Goal: Navigation & Orientation: Find specific page/section

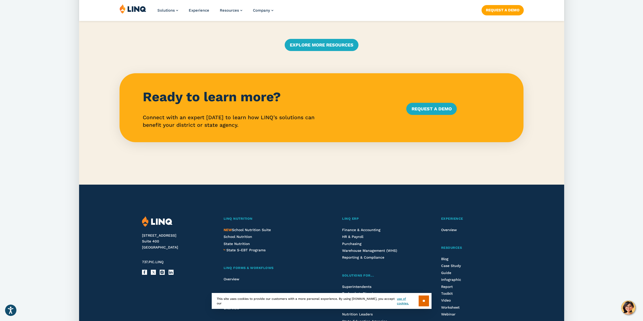
scroll to position [1261, 0]
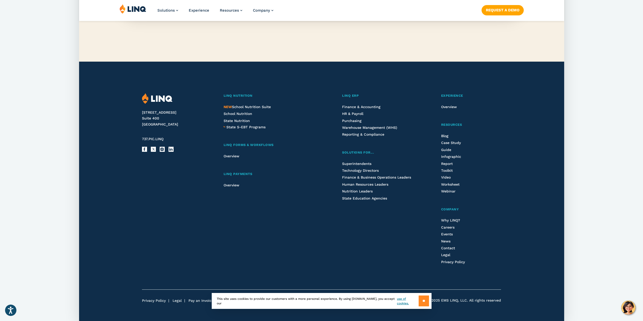
click at [427, 301] on input "**" at bounding box center [424, 301] width 10 height 11
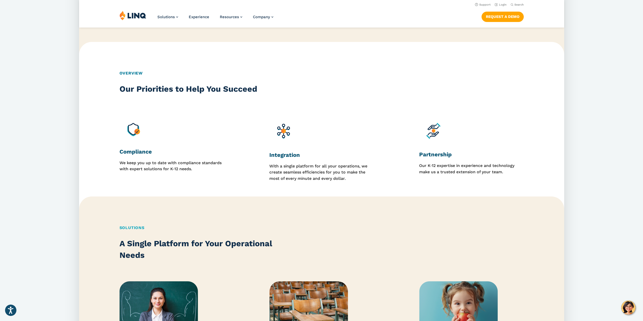
scroll to position [249, 0]
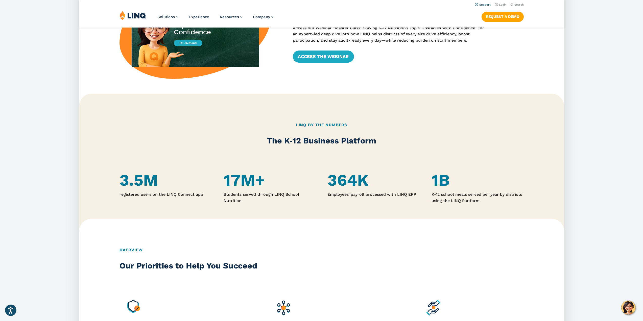
click at [487, 5] on link "Support" at bounding box center [483, 4] width 16 height 3
